Goal: Information Seeking & Learning: Learn about a topic

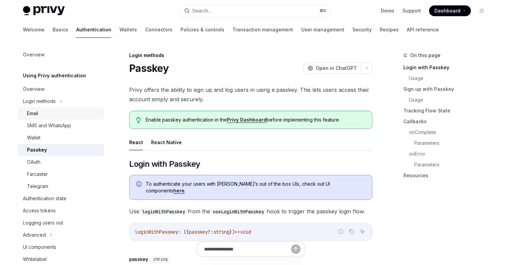
click at [41, 115] on div "Email" at bounding box center [63, 113] width 73 height 8
click at [30, 116] on div "Email" at bounding box center [32, 113] width 11 height 8
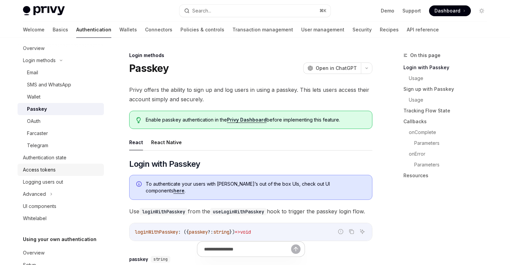
scroll to position [72, 0]
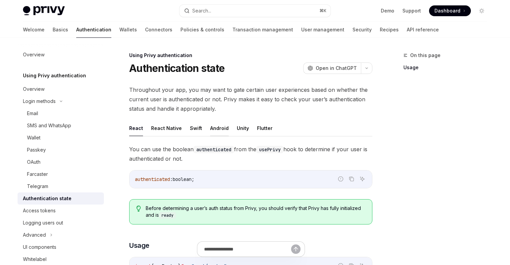
click at [216, 130] on button "Android" at bounding box center [219, 128] width 19 height 16
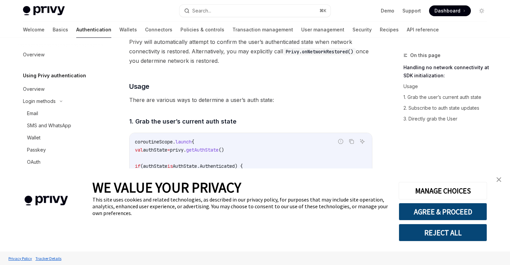
scroll to position [353, 0]
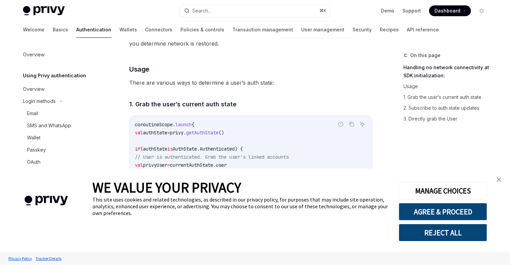
click at [498, 180] on img "close banner" at bounding box center [498, 179] width 5 height 5
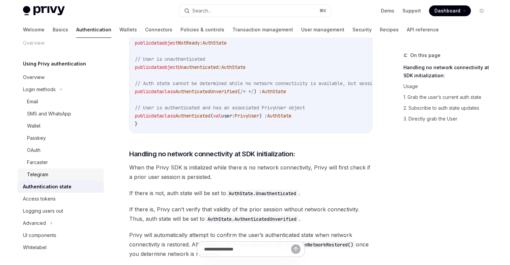
scroll to position [0, 0]
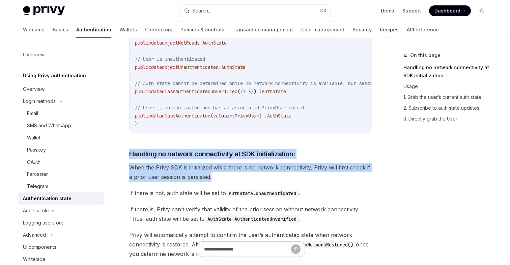
drag, startPoint x: 130, startPoint y: 156, endPoint x: 213, endPoint y: 177, distance: 86.0
click at [213, 177] on span "When the Privy SDK is initialized while there is no network connectivity, Privy…" at bounding box center [250, 172] width 243 height 19
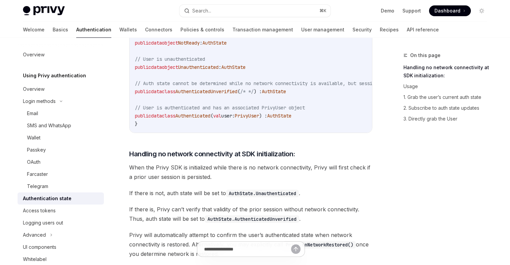
click at [308, 217] on span "If there is, Privy can’t verify that validity of the prior session without netw…" at bounding box center [250, 213] width 243 height 19
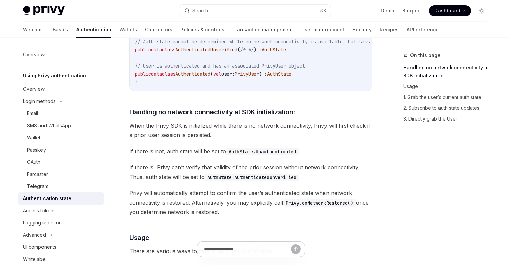
scroll to position [203, 0]
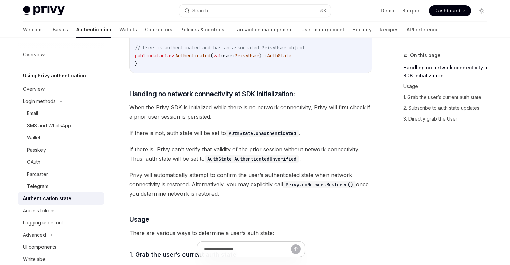
drag, startPoint x: 129, startPoint y: 96, endPoint x: 233, endPoint y: 196, distance: 143.8
click at [233, 196] on span "Privy will automatically attempt to confirm the user’s authenticated state when…" at bounding box center [250, 184] width 243 height 28
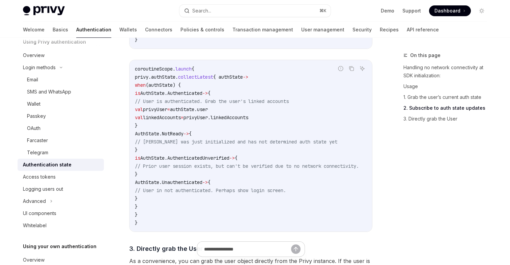
scroll to position [49, 0]
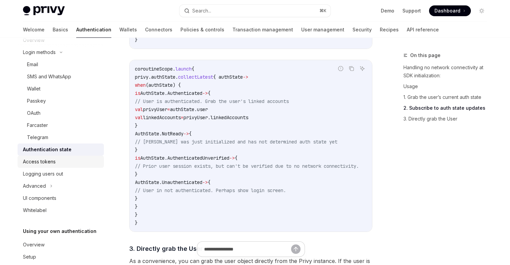
click at [46, 163] on div "Access tokens" at bounding box center [39, 161] width 33 height 8
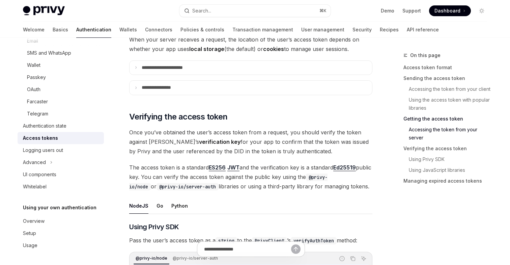
scroll to position [928, 0]
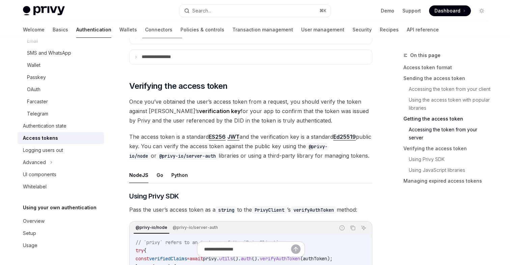
click at [298, 145] on span "The access token is a standard ES256 JWT and the verification key is a standard…" at bounding box center [250, 146] width 243 height 28
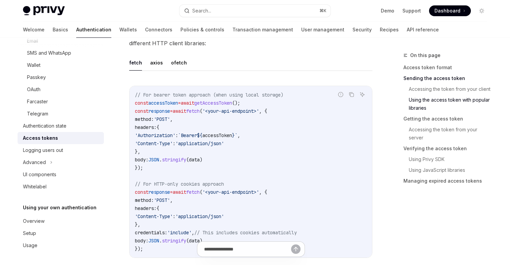
scroll to position [582, 0]
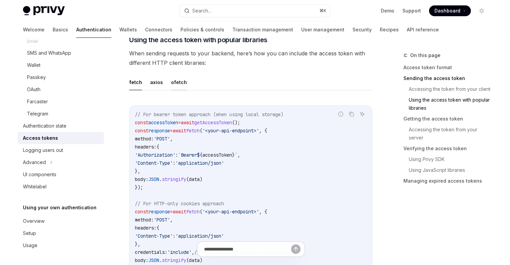
click at [174, 85] on button "ofetch" at bounding box center [179, 82] width 16 height 16
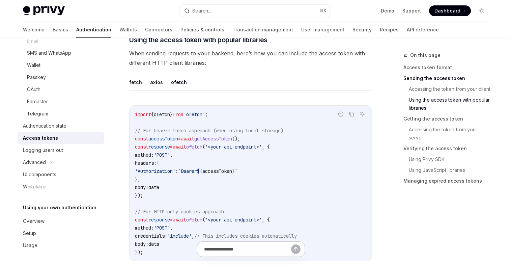
click at [156, 85] on button "axios" at bounding box center [156, 82] width 13 height 16
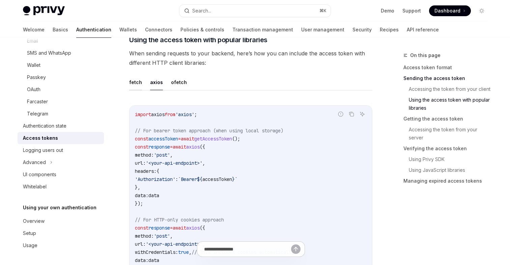
click at [139, 82] on button "fetch" at bounding box center [135, 82] width 13 height 16
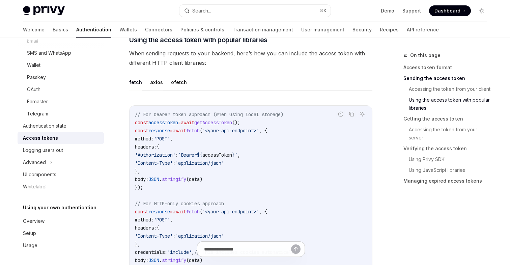
click at [157, 81] on button "axios" at bounding box center [156, 82] width 13 height 16
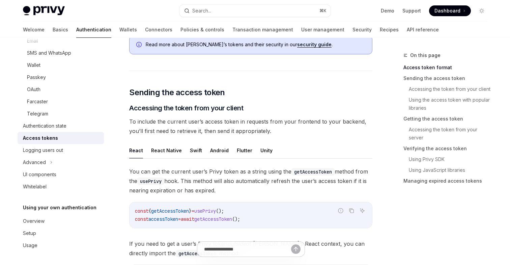
scroll to position [194, 0]
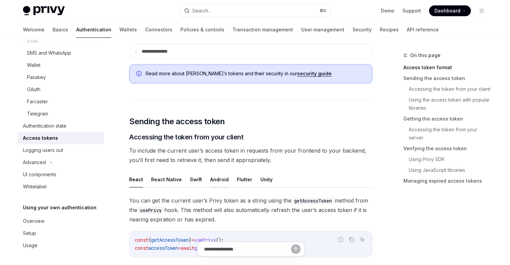
click at [215, 179] on button "Android" at bounding box center [219, 179] width 19 height 16
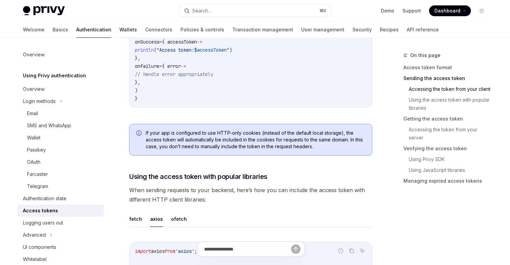
click at [119, 30] on link "Wallets" at bounding box center [128, 30] width 18 height 16
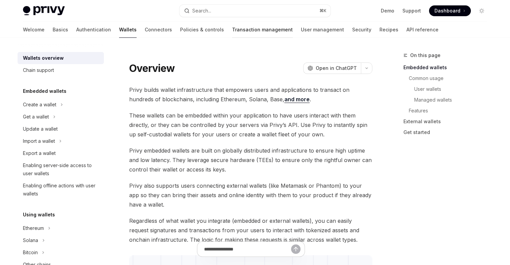
click at [232, 32] on link "Transaction management" at bounding box center [262, 30] width 61 height 16
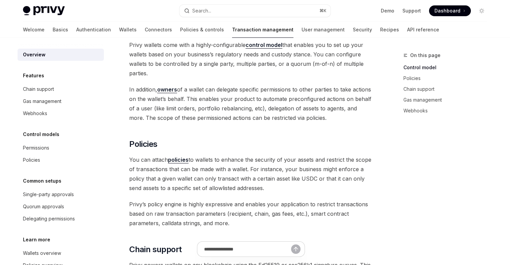
scroll to position [129, 0]
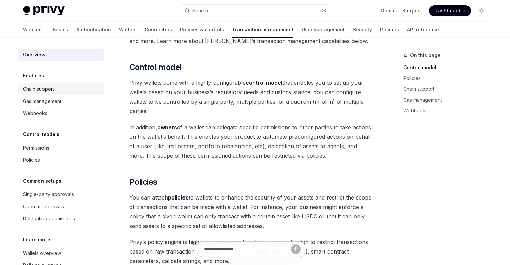
click at [49, 91] on div "Chain support" at bounding box center [38, 89] width 31 height 8
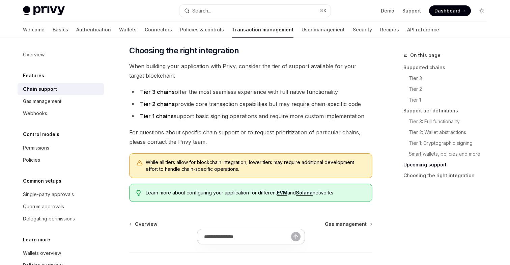
scroll to position [889, 0]
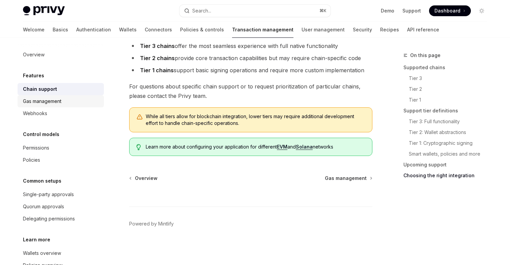
click at [43, 103] on div "Gas management" at bounding box center [42, 101] width 38 height 8
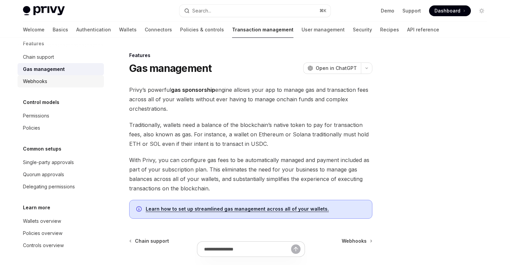
click at [36, 83] on div "Webhooks" at bounding box center [35, 81] width 24 height 8
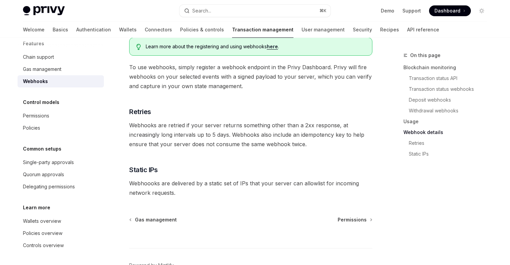
scroll to position [455, 0]
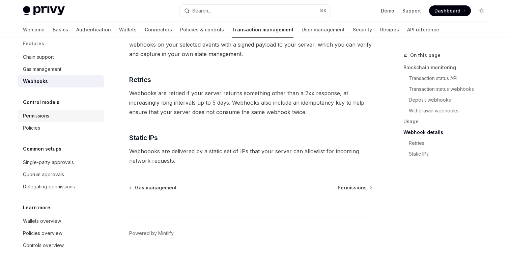
click at [43, 120] on link "Permissions" at bounding box center [61, 116] width 86 height 12
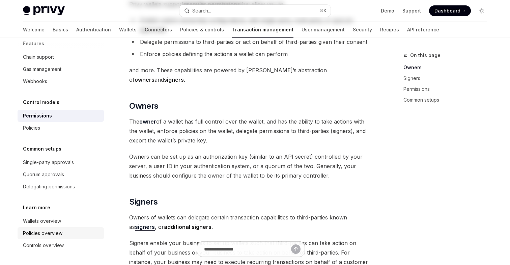
scroll to position [133, 0]
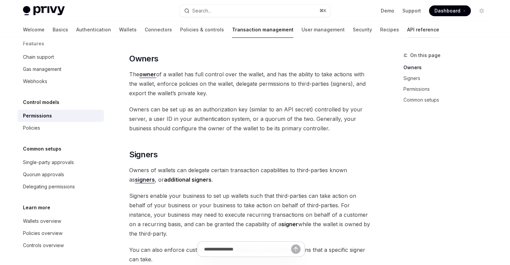
click at [407, 32] on link "API reference" at bounding box center [423, 30] width 32 height 16
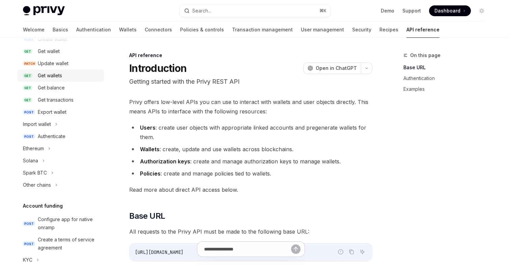
scroll to position [86, 0]
click at [38, 151] on div "Ethereum" at bounding box center [33, 148] width 21 height 8
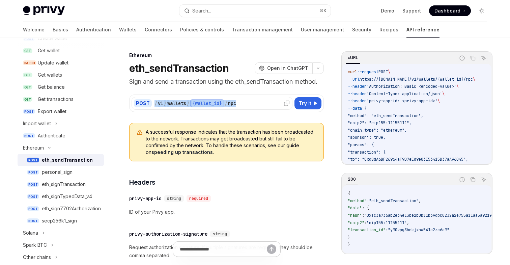
drag, startPoint x: 244, startPoint y: 106, endPoint x: 154, endPoint y: 104, distance: 90.1
click at [154, 104] on div "/ v1 / wallets / {wallet_id} / rpc" at bounding box center [222, 103] width 136 height 8
click at [154, 104] on div "/" at bounding box center [155, 103] width 3 height 7
drag, startPoint x: 154, startPoint y: 104, endPoint x: 241, endPoint y: 102, distance: 87.0
click at [241, 102] on div "/ v1 / wallets / {wallet_id} / rpc" at bounding box center [222, 103] width 136 height 8
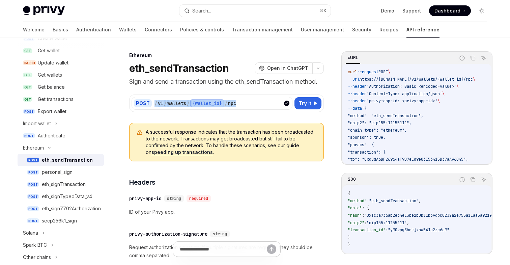
click at [241, 102] on div "/ v1 / wallets / {wallet_id} / rpc" at bounding box center [222, 103] width 136 height 8
drag, startPoint x: 241, startPoint y: 102, endPoint x: 154, endPoint y: 104, distance: 87.0
click at [154, 104] on div "/ v1 / wallets / {wallet_id} / rpc" at bounding box center [222, 103] width 136 height 8
click at [154, 104] on div "/" at bounding box center [155, 103] width 3 height 7
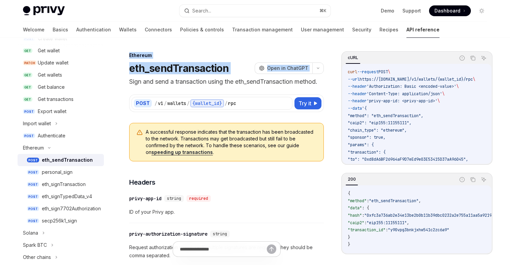
drag, startPoint x: 129, startPoint y: 55, endPoint x: 294, endPoint y: 77, distance: 166.0
click at [294, 77] on header "Ethereum eth_sendTransaction OpenAI Open in ChatGPT Sign and send a transaction…" at bounding box center [226, 69] width 195 height 34
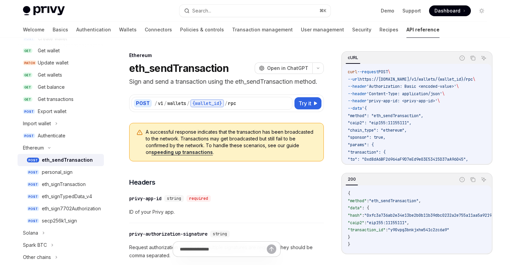
click at [318, 84] on p "Sign and send a transaction using the eth_sendTransaction method." at bounding box center [226, 81] width 195 height 9
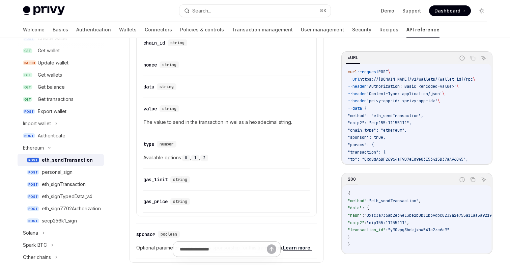
scroll to position [517, 0]
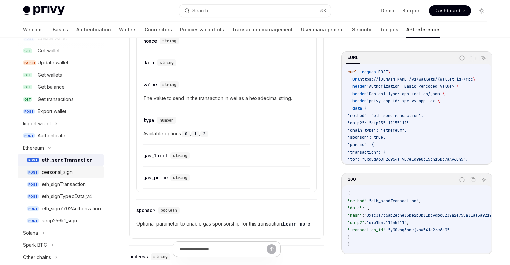
click at [66, 176] on link "POST personal_sign" at bounding box center [61, 172] width 86 height 12
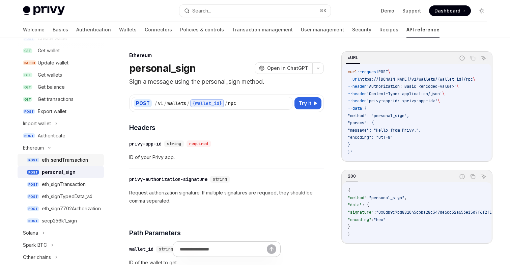
click at [77, 163] on div "eth_sendTransaction" at bounding box center [65, 160] width 46 height 8
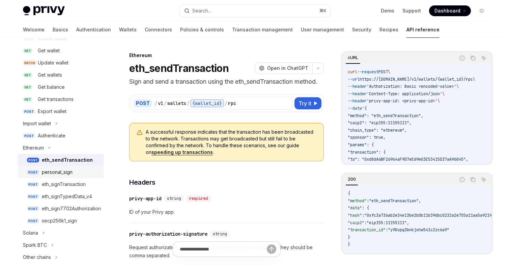
click at [58, 170] on div "personal_sign" at bounding box center [57, 172] width 31 height 8
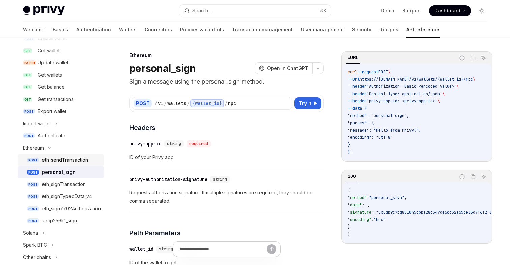
click at [70, 162] on div "eth_sendTransaction" at bounding box center [65, 160] width 46 height 8
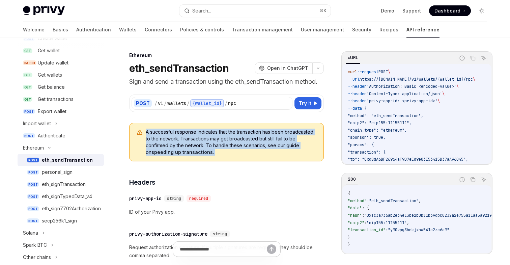
drag, startPoint x: 125, startPoint y: 114, endPoint x: 220, endPoint y: 163, distance: 106.6
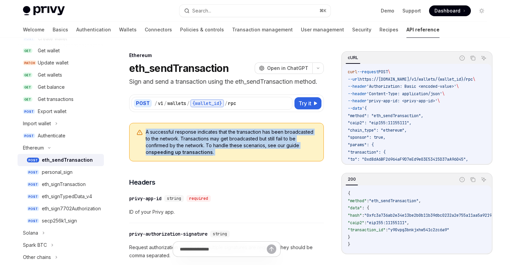
drag, startPoint x: 332, startPoint y: 167, endPoint x: 132, endPoint y: 122, distance: 205.4
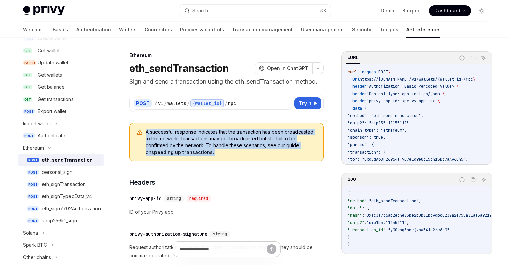
drag, startPoint x: 131, startPoint y: 120, endPoint x: 329, endPoint y: 169, distance: 203.9
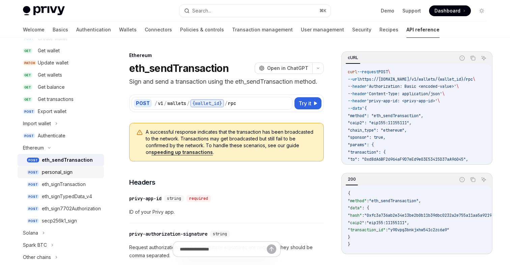
click at [63, 175] on div "personal_sign" at bounding box center [57, 172] width 31 height 8
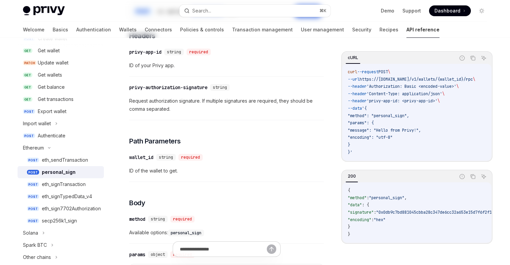
scroll to position [137, 0]
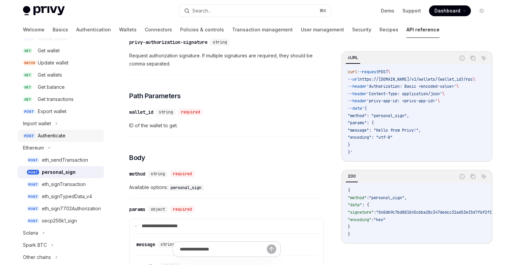
click at [58, 137] on div "Authenticate" at bounding box center [52, 136] width 28 height 8
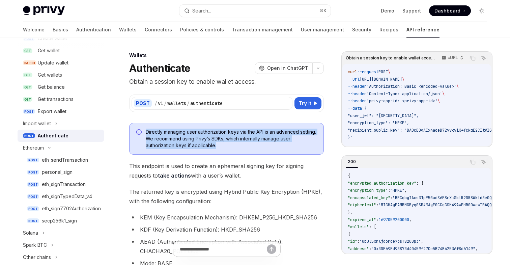
drag, startPoint x: 223, startPoint y: 144, endPoint x: 146, endPoint y: 132, distance: 77.8
click at [146, 132] on span "Directly managing user authorization keys via the API is an advanced setting. W…" at bounding box center [231, 138] width 171 height 20
copy span "Directly managing user authorization keys via the API is an advanced setting. W…"
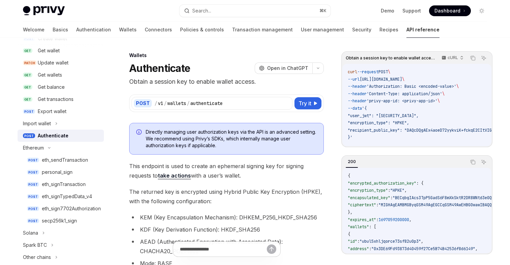
click at [249, 145] on span "Directly managing user authorization keys via the API is an advanced setting. W…" at bounding box center [231, 138] width 171 height 20
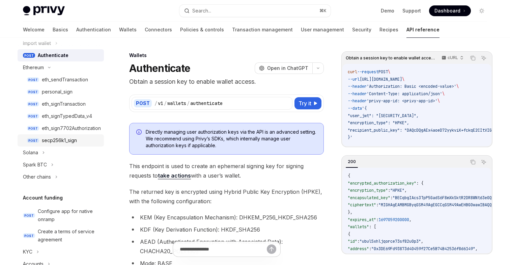
scroll to position [152, 0]
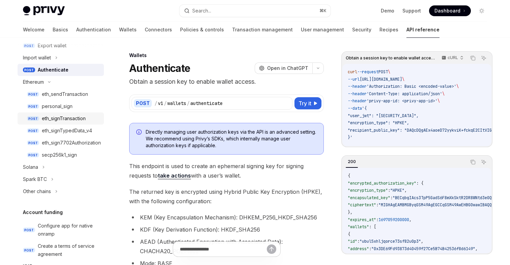
click at [77, 120] on div "eth_signTransaction" at bounding box center [64, 118] width 44 height 8
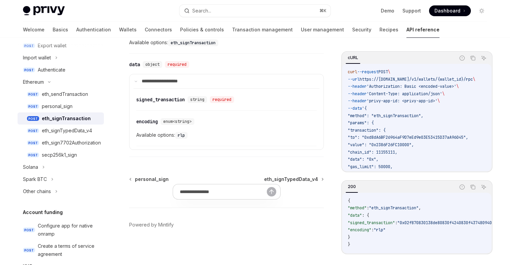
scroll to position [660, 0]
click at [69, 107] on div "personal_sign" at bounding box center [57, 106] width 31 height 8
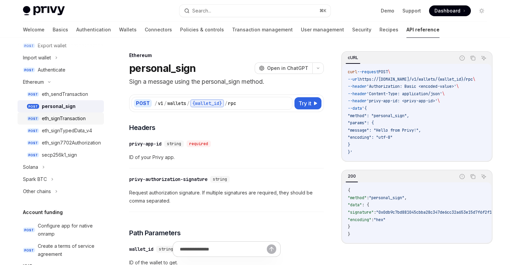
click at [71, 121] on div "eth_signTransaction" at bounding box center [64, 118] width 44 height 8
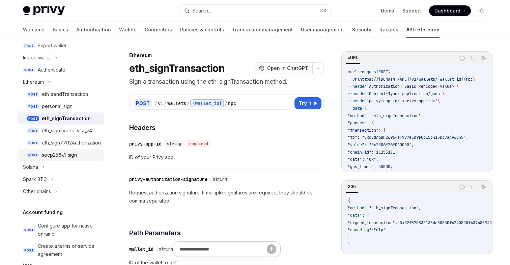
click at [76, 156] on div "secp256k1_sign" at bounding box center [59, 155] width 35 height 8
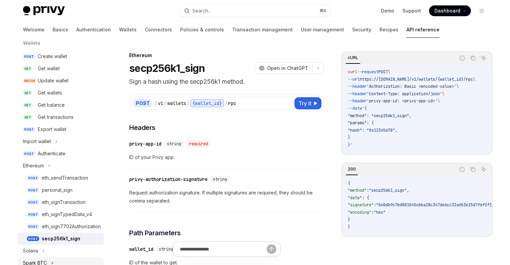
scroll to position [50, 0]
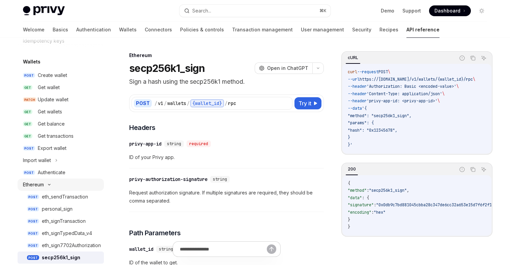
click at [50, 183] on icon at bounding box center [49, 184] width 8 height 3
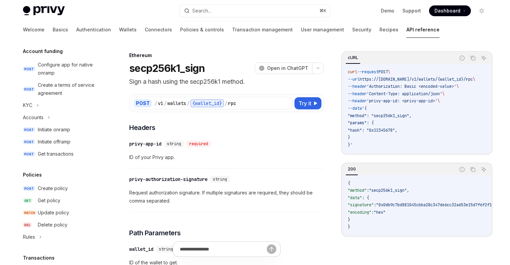
scroll to position [243, 0]
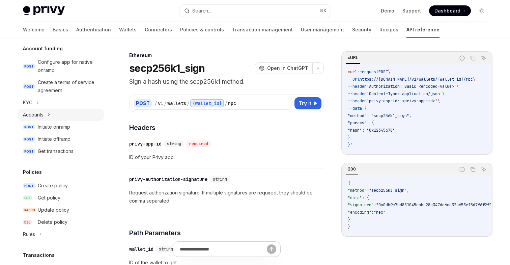
click at [48, 113] on icon at bounding box center [49, 115] width 3 height 8
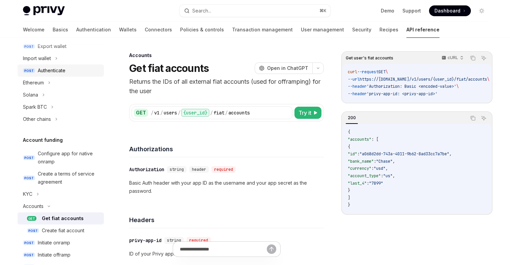
scroll to position [207, 0]
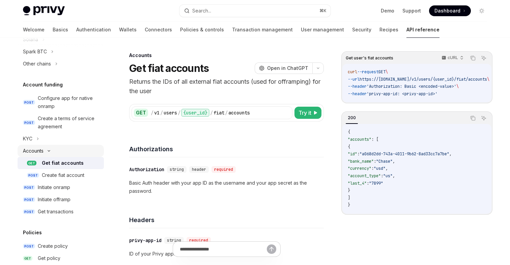
click at [50, 149] on icon at bounding box center [49, 150] width 8 height 3
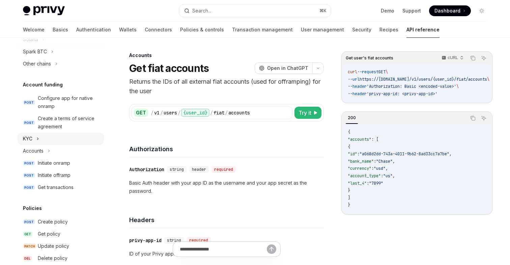
click at [37, 139] on icon at bounding box center [37, 139] width 3 height 8
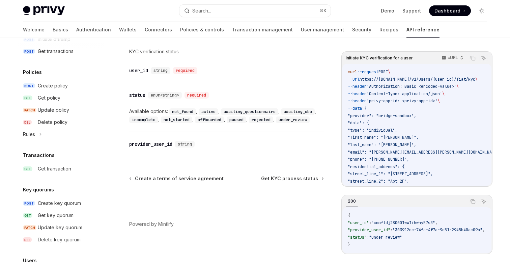
scroll to position [397, 0]
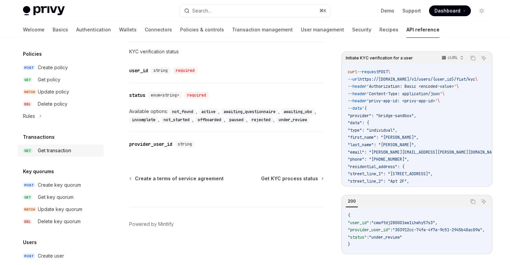
click at [58, 149] on div "Get transaction" at bounding box center [54, 150] width 33 height 8
type textarea "*"
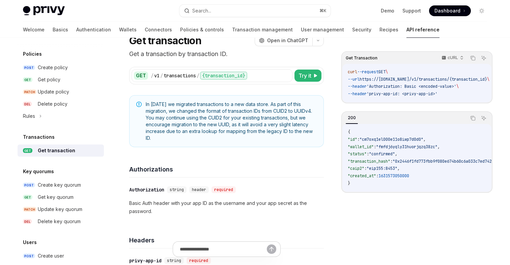
scroll to position [31, 0]
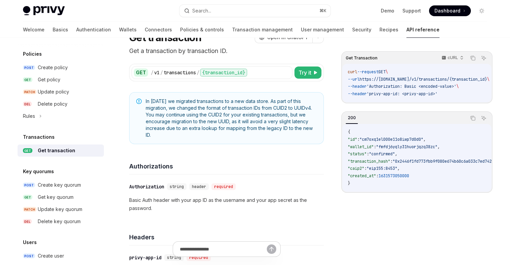
drag, startPoint x: 157, startPoint y: 138, endPoint x: 145, endPoint y: 103, distance: 37.0
click at [145, 103] on div "In [DATE] we migrated transactions to a new data store. As part of this migrati…" at bounding box center [226, 118] width 195 height 52
copy span "In [DATE] we migrated transactions to a new data store. As part of this migrati…"
click at [211, 138] on span "In [DATE] we migrated transactions to a new data store. As part of this migrati…" at bounding box center [231, 118] width 171 height 40
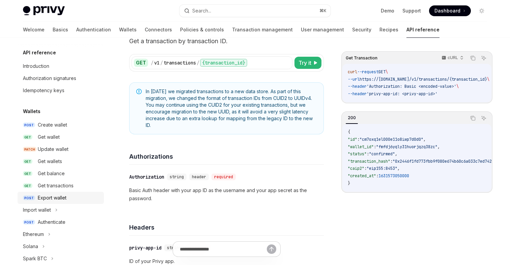
scroll to position [0, 0]
